Goal: Information Seeking & Learning: Learn about a topic

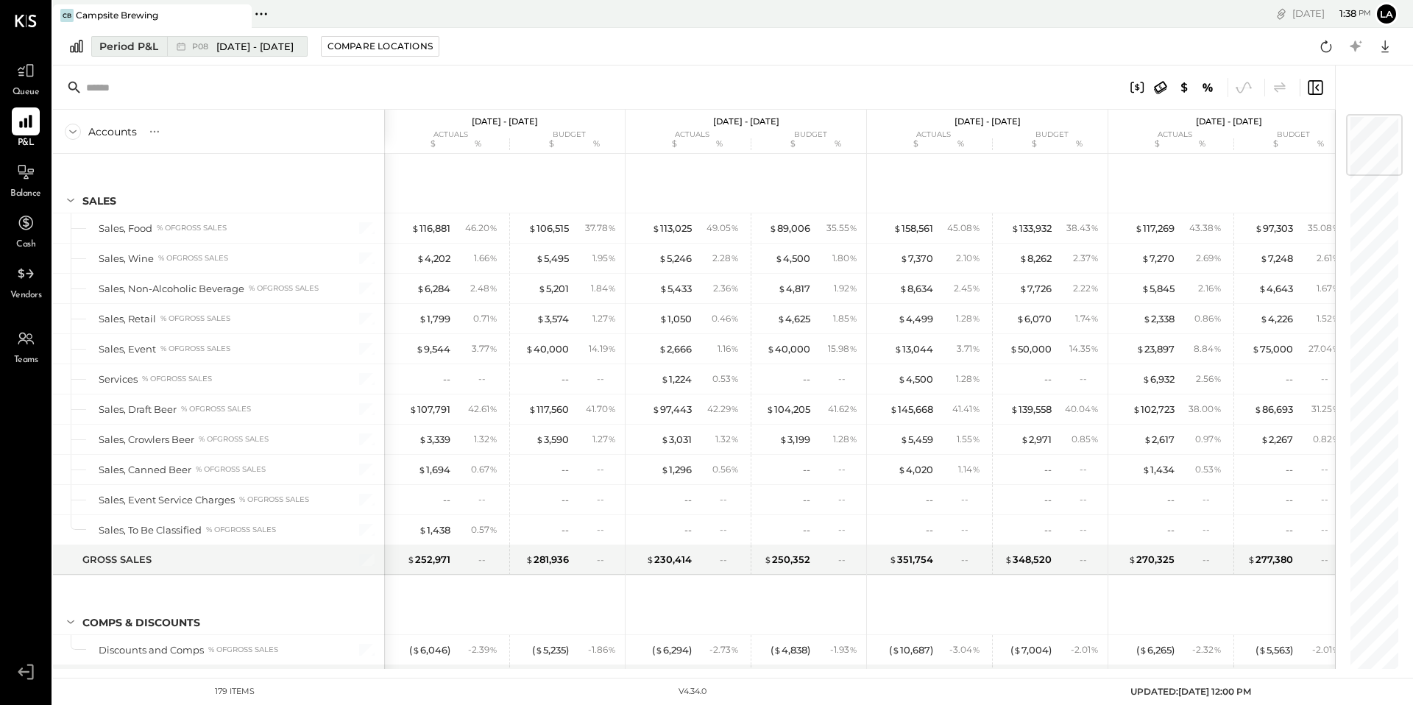
click at [139, 51] on div "Period P&L" at bounding box center [128, 46] width 59 height 15
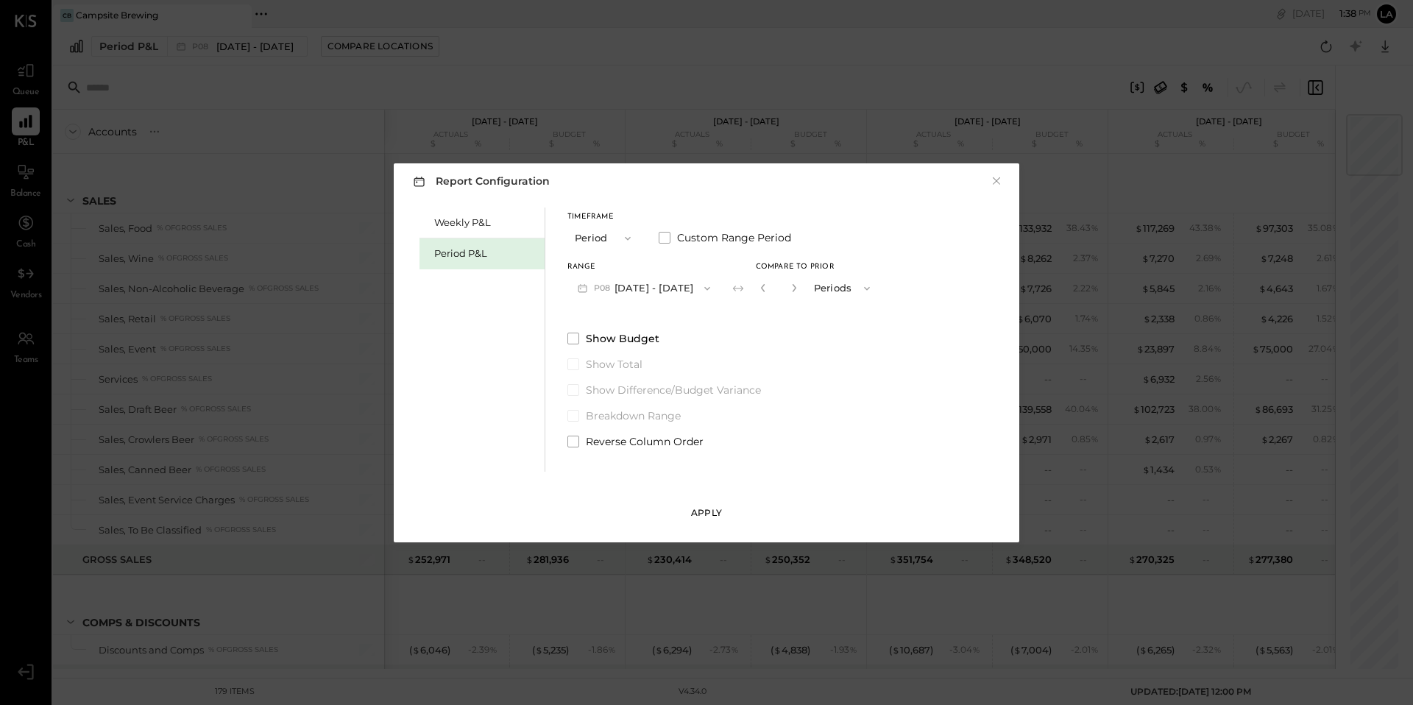
click at [732, 517] on button "Apply" at bounding box center [707, 513] width 74 height 24
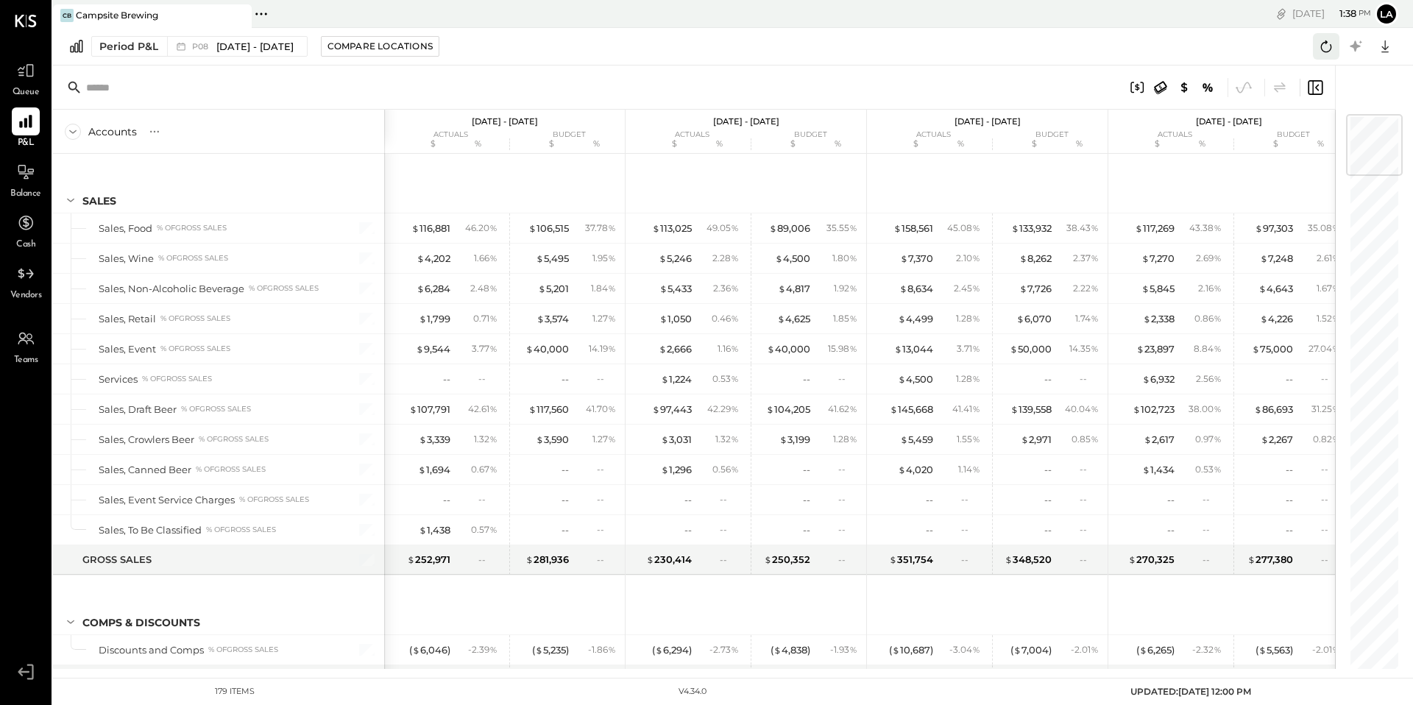
click at [1323, 50] on icon at bounding box center [1326, 46] width 11 height 12
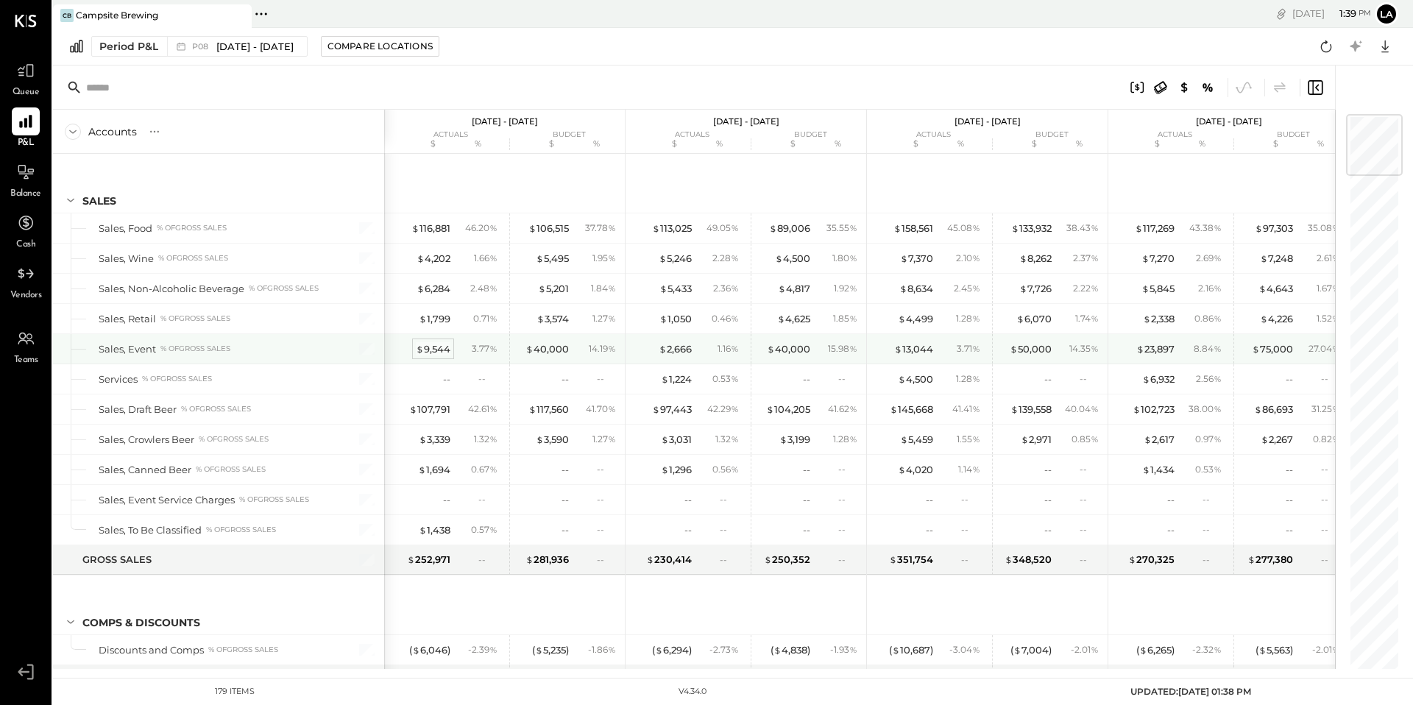
click at [434, 350] on div "$ 9,544" at bounding box center [433, 349] width 35 height 14
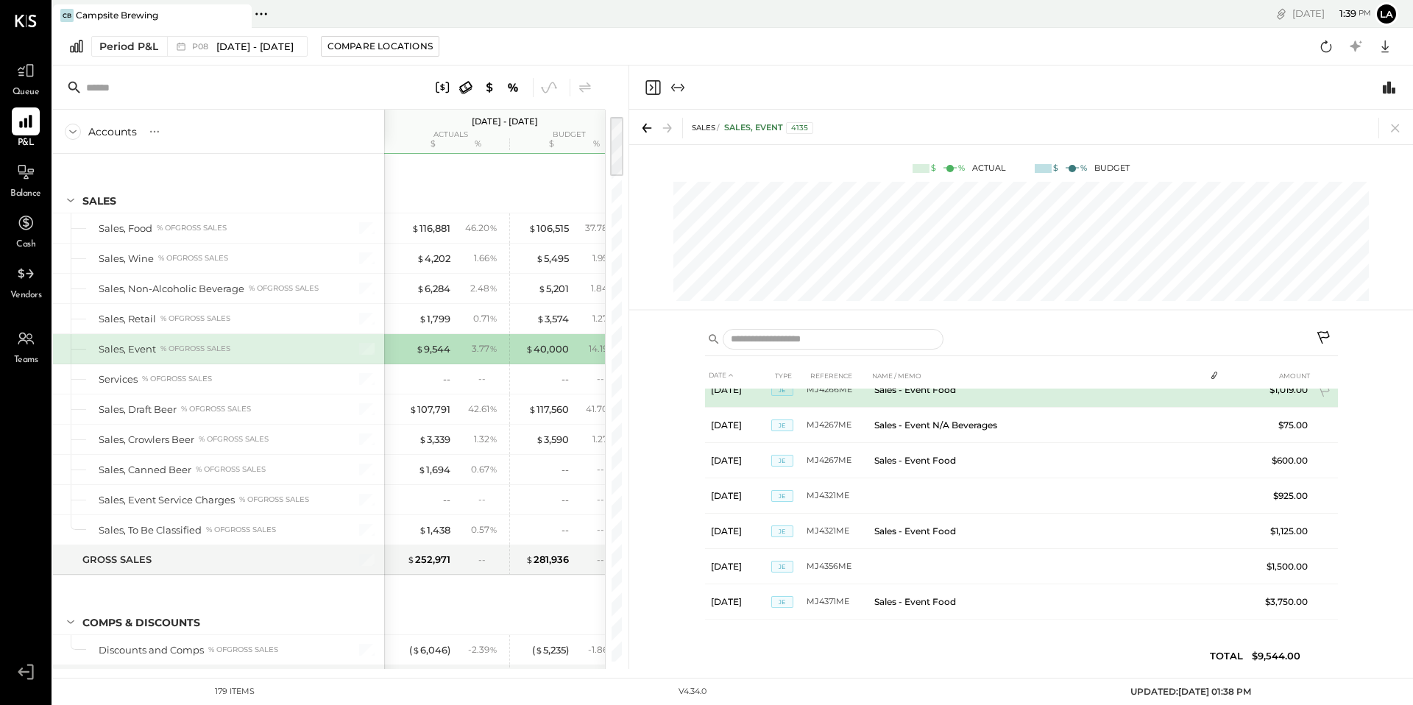
scroll to position [90, 0]
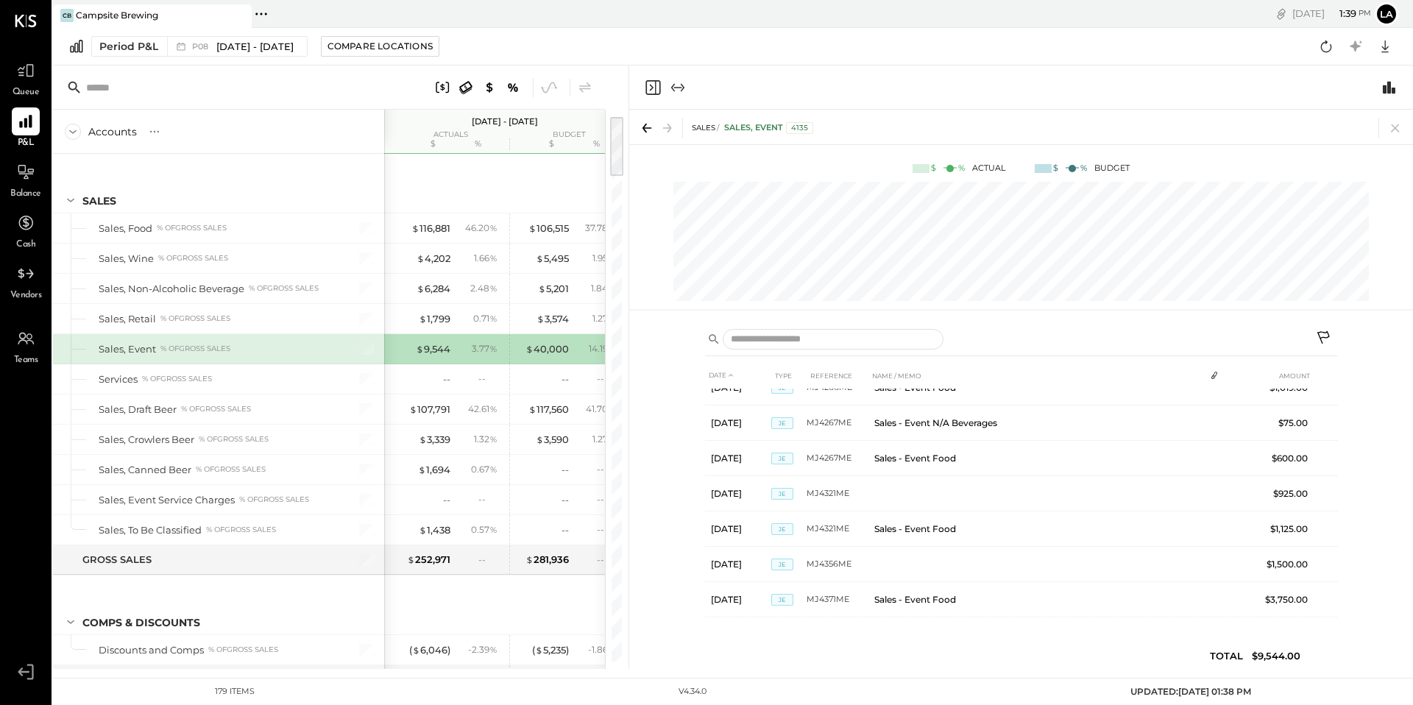
click at [679, 50] on div "Period P&L P08 [DATE] - [DATE] Compare Locations Google Sheets Excel" at bounding box center [733, 47] width 1360 height 38
drag, startPoint x: 1398, startPoint y: 128, endPoint x: 1084, endPoint y: 51, distance: 323.0
click at [1398, 128] on icon at bounding box center [1395, 128] width 21 height 21
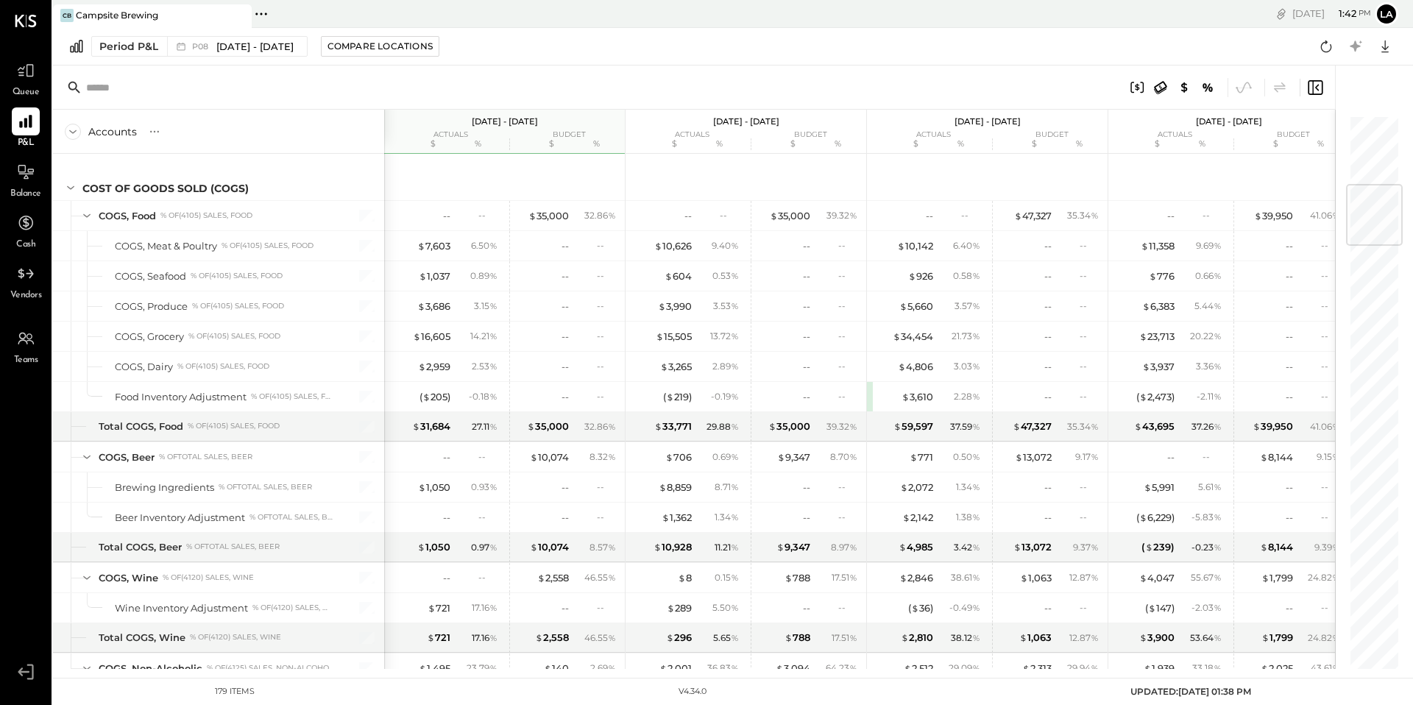
scroll to position [506, 0]
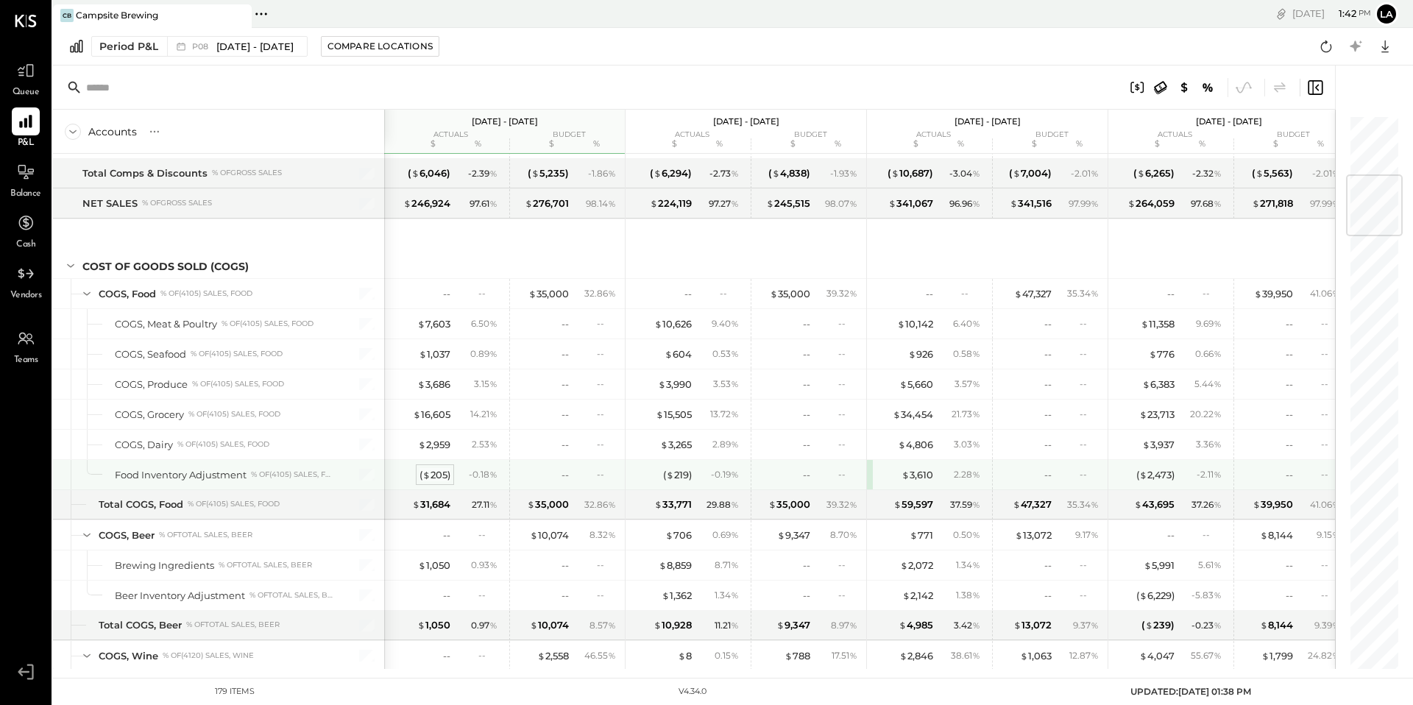
click at [435, 478] on div "( $ 205 )" at bounding box center [435, 475] width 31 height 14
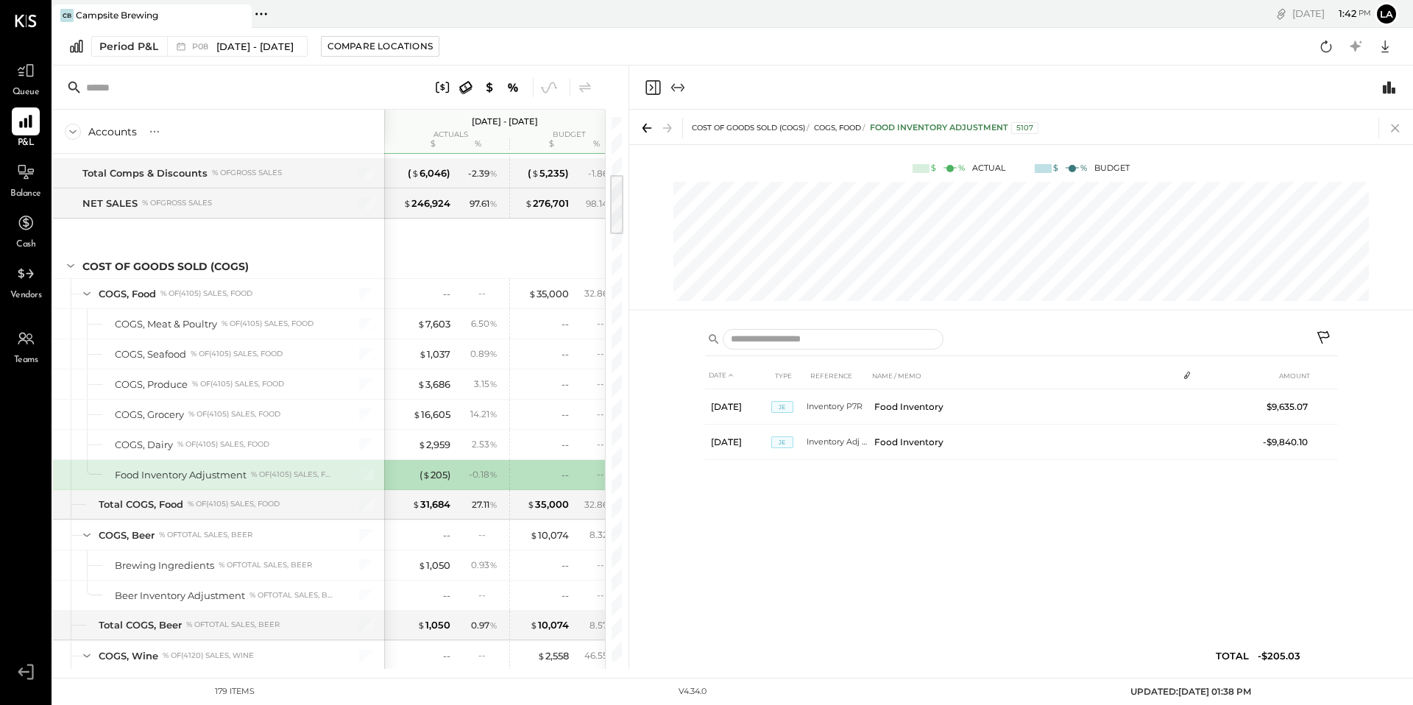
click at [1390, 125] on icon at bounding box center [1395, 128] width 21 height 21
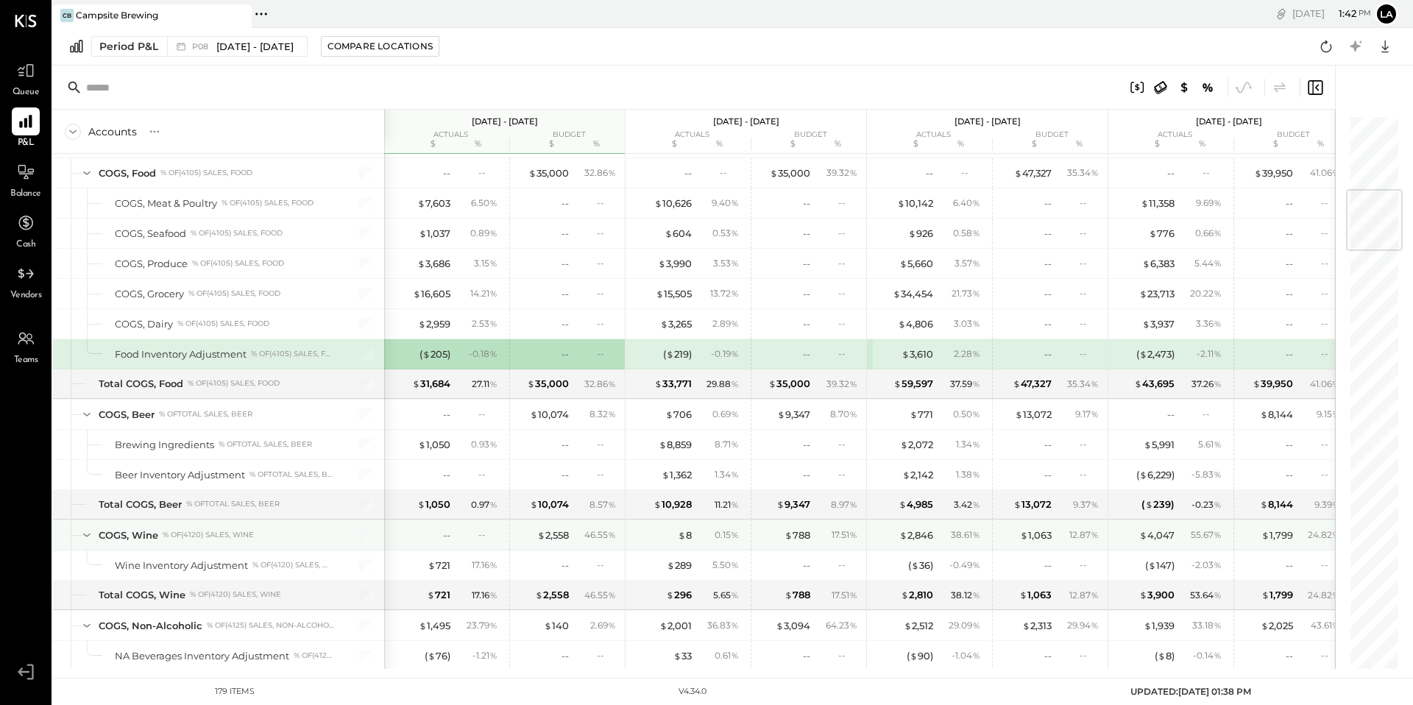
scroll to position [630, 0]
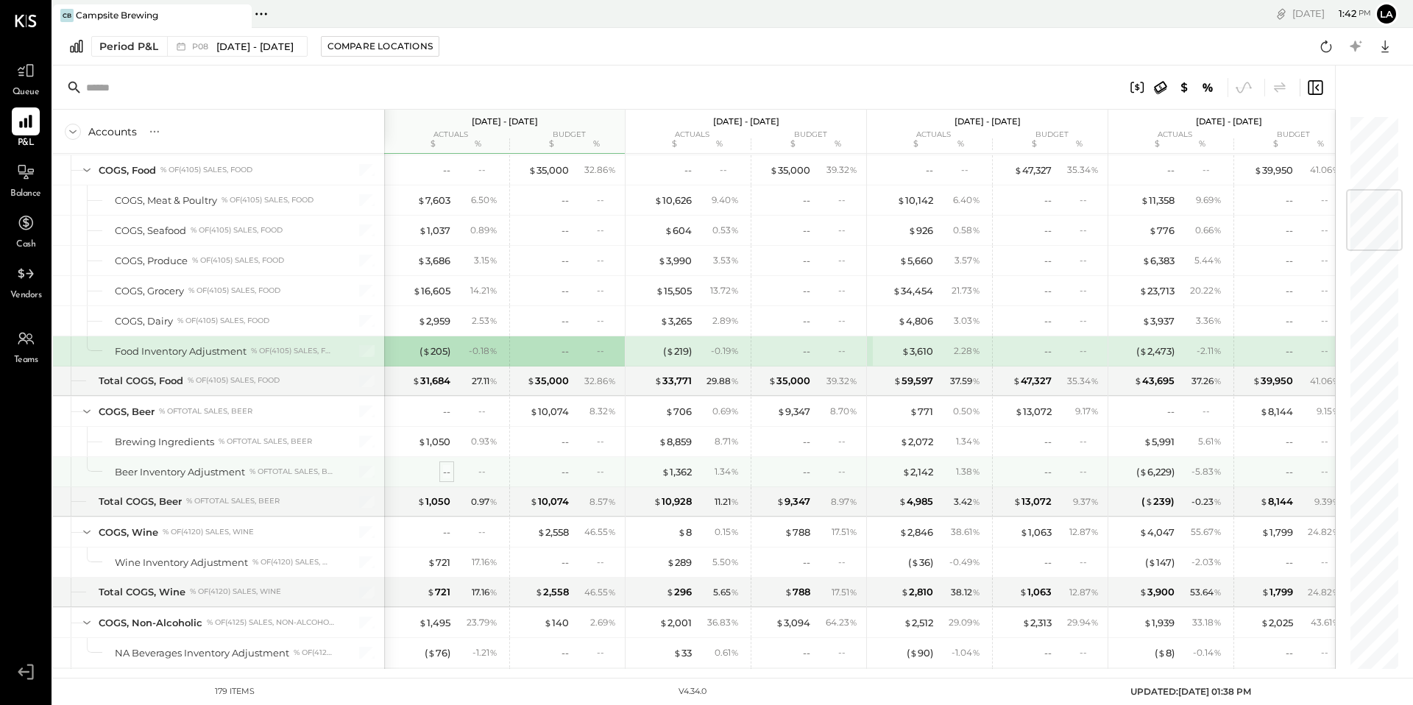
click at [448, 470] on div "--" at bounding box center [446, 472] width 7 height 14
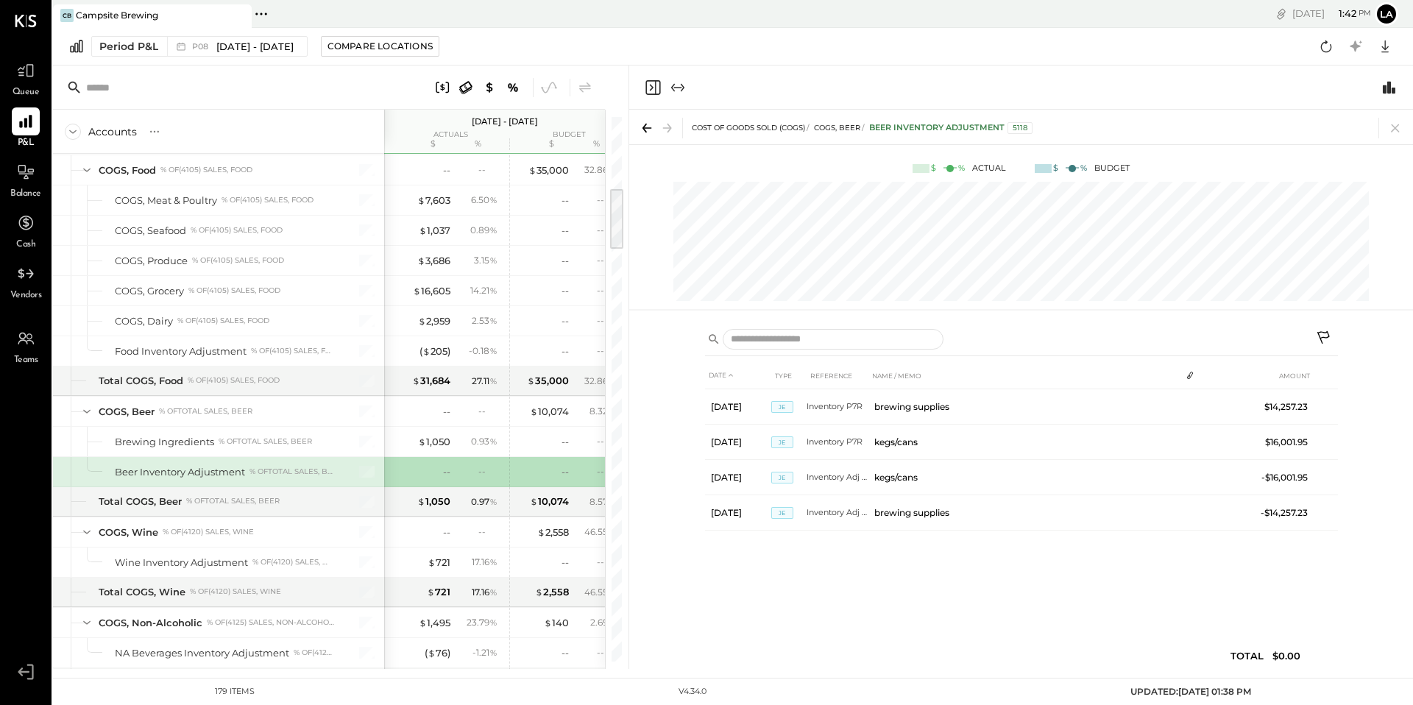
click at [588, 48] on div "Period P&L P08 [DATE] - [DATE] Compare Locations Google Sheets Excel" at bounding box center [733, 47] width 1360 height 38
click at [743, 45] on div "Period P&L P08 [DATE] - [DATE] Compare Locations Google Sheets Excel" at bounding box center [733, 47] width 1360 height 38
click at [1391, 126] on icon at bounding box center [1395, 128] width 21 height 21
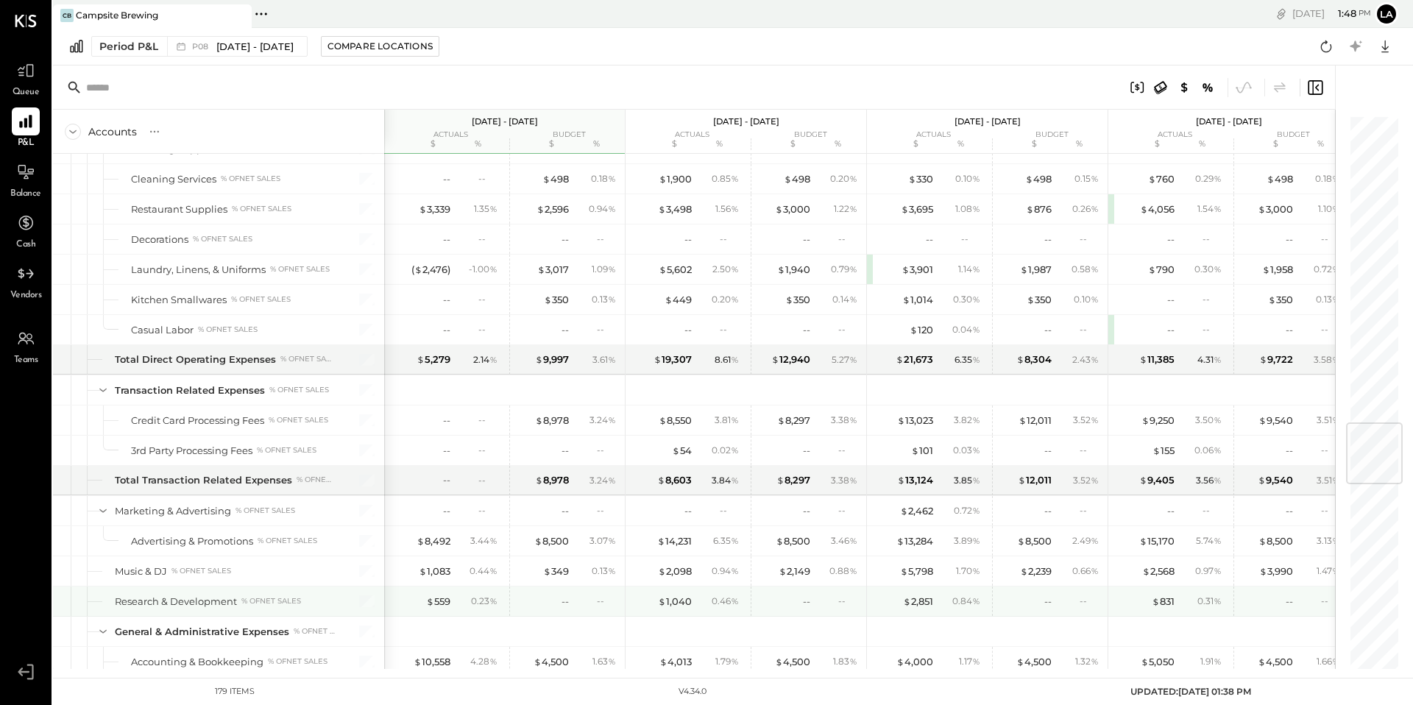
scroll to position [2635, 0]
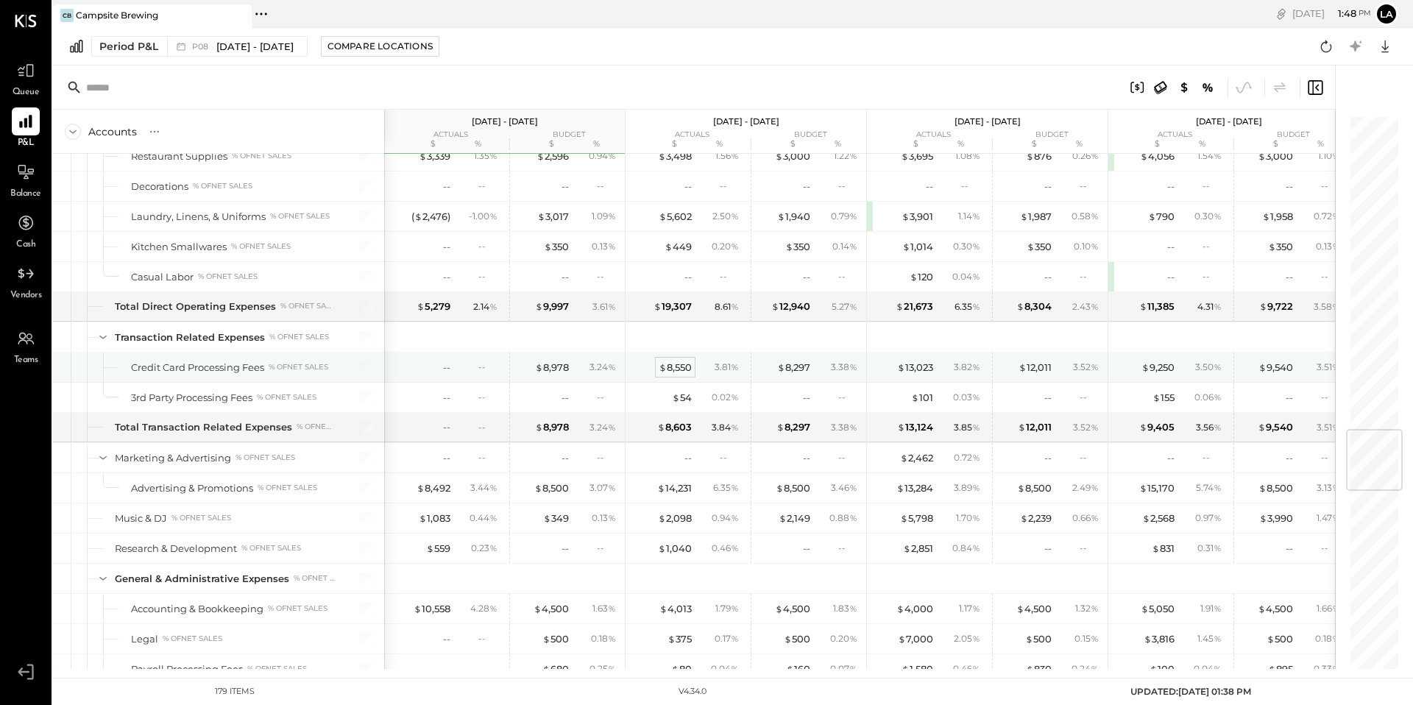
click at [686, 364] on div "$ 8,550" at bounding box center [675, 368] width 33 height 14
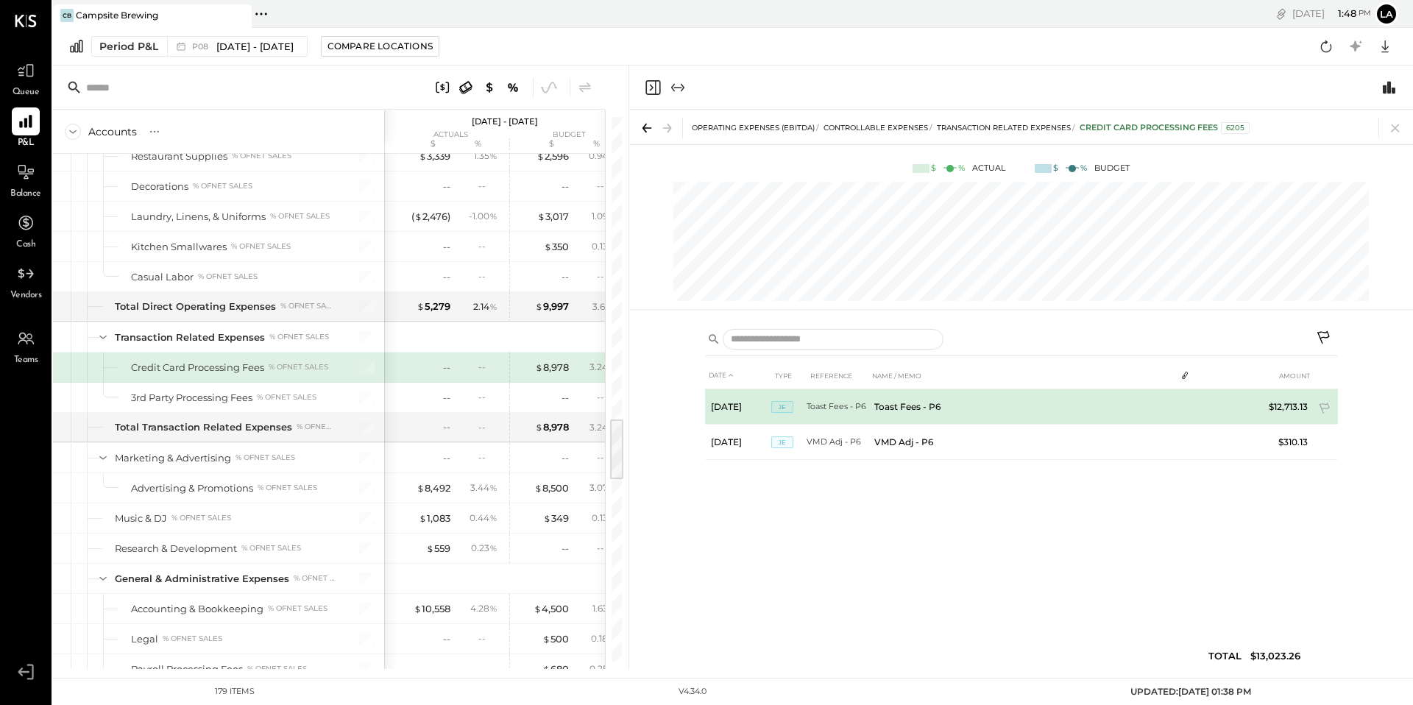
click at [925, 400] on td "Toast Fees - P6" at bounding box center [1023, 406] width 308 height 35
click at [869, 406] on td "Toast Fees - P6" at bounding box center [1023, 406] width 308 height 35
click at [768, 412] on td "[DATE]" at bounding box center [738, 406] width 66 height 35
click at [774, 409] on span "JE" at bounding box center [782, 407] width 22 height 12
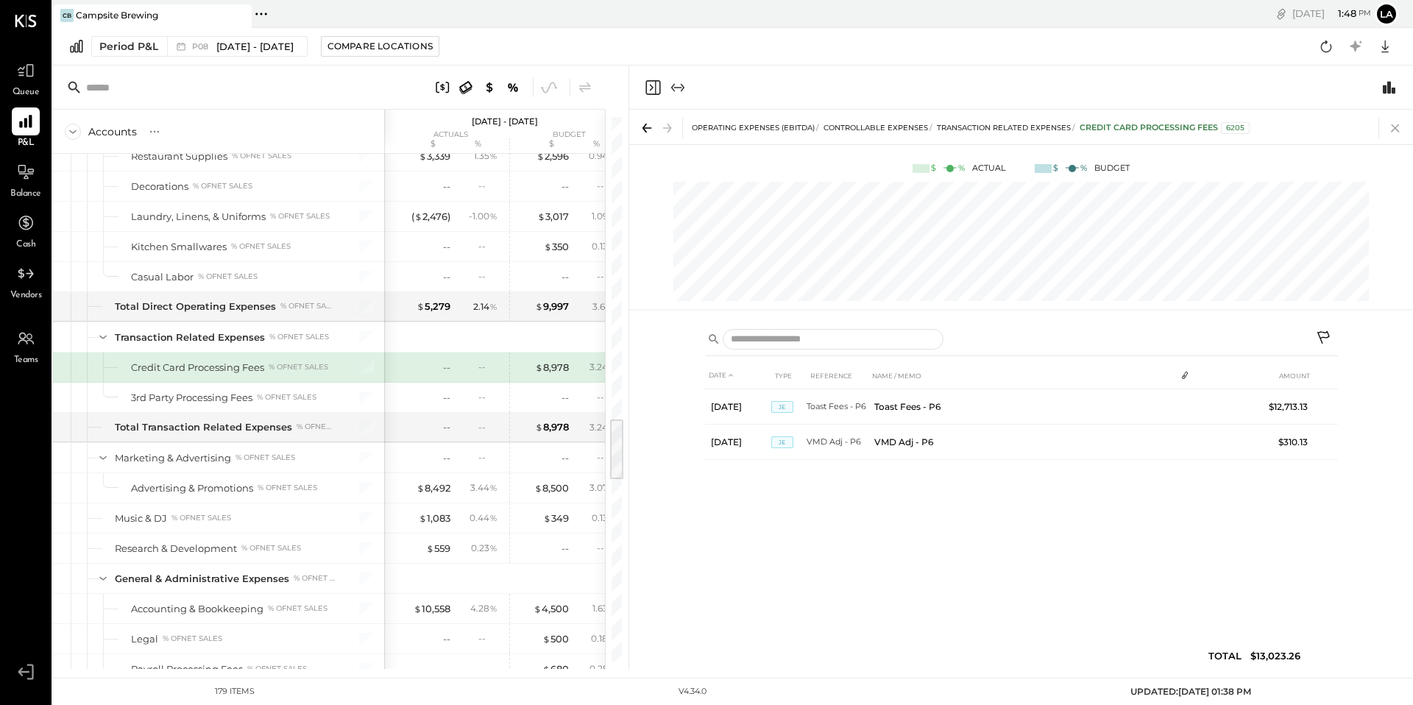
click at [1387, 127] on icon at bounding box center [1395, 128] width 21 height 21
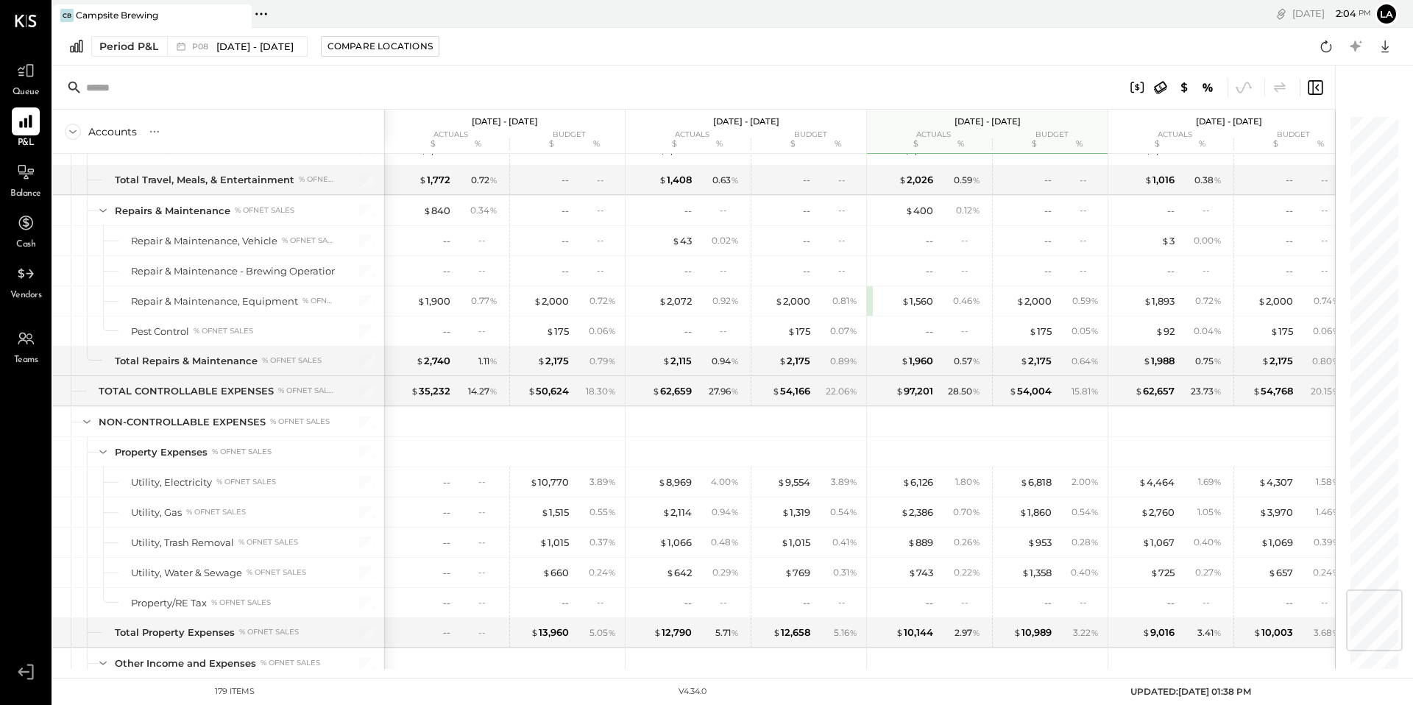
scroll to position [4225, 0]
